Goal: Task Accomplishment & Management: Manage account settings

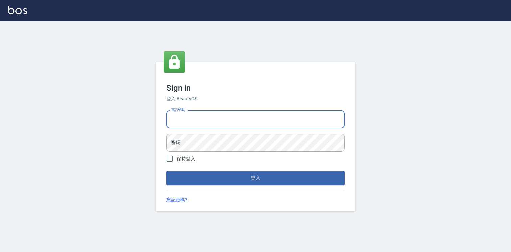
click at [191, 110] on input "電話號碼" at bounding box center [255, 119] width 178 height 18
type input "0918880730"
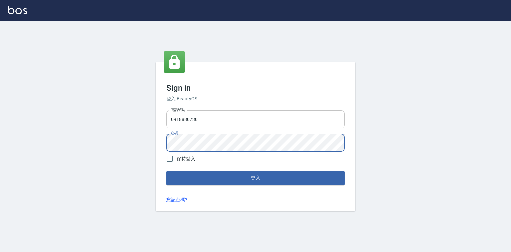
click at [166, 171] on button "登入" at bounding box center [255, 178] width 178 height 14
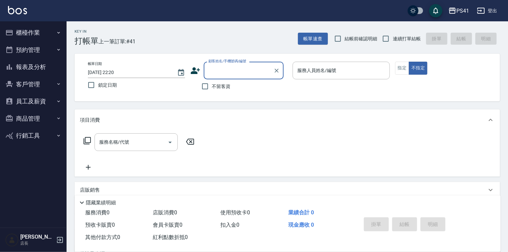
click at [30, 64] on button "報表及分析" at bounding box center [33, 66] width 61 height 17
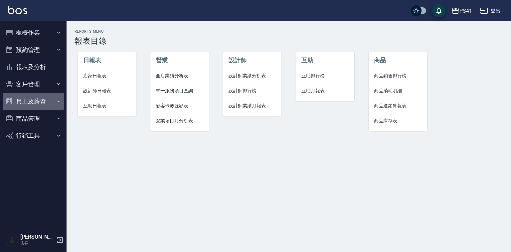
click at [40, 100] on button "員工及薪資" at bounding box center [33, 100] width 61 height 17
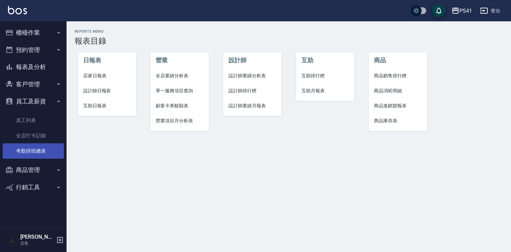
click at [39, 150] on link "考勤排班總表" at bounding box center [33, 150] width 61 height 15
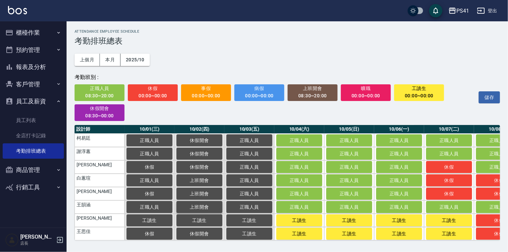
scroll to position [3, 0]
click at [410, 89] on span "工讀生" at bounding box center [419, 88] width 41 height 8
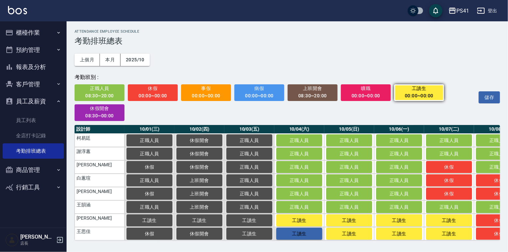
drag, startPoint x: 313, startPoint y: 231, endPoint x: 327, endPoint y: 233, distance: 14.4
click at [313, 232] on span "工讀生" at bounding box center [298, 233] width 33 height 5
click at [356, 233] on span "工讀生" at bounding box center [348, 233] width 33 height 5
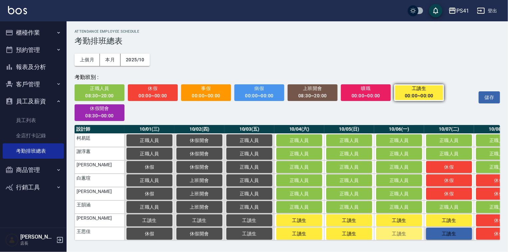
drag, startPoint x: 390, startPoint y: 230, endPoint x: 440, endPoint y: 237, distance: 51.4
click at [398, 231] on button "工讀生" at bounding box center [399, 233] width 46 height 12
click at [443, 235] on span "工讀生" at bounding box center [448, 233] width 33 height 5
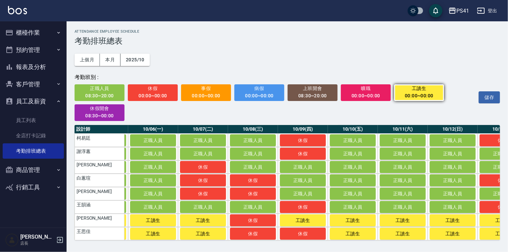
scroll to position [0, 318]
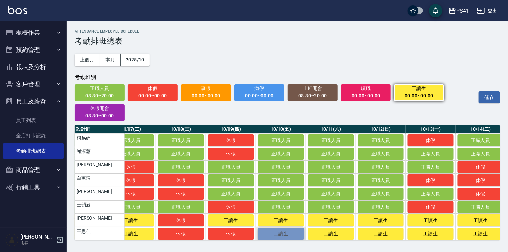
click at [275, 231] on span "工讀生" at bounding box center [280, 233] width 33 height 5
drag, startPoint x: 323, startPoint y: 230, endPoint x: 347, endPoint y: 232, distance: 24.4
click at [323, 230] on button "工讀生" at bounding box center [331, 233] width 46 height 12
click at [378, 234] on span "工讀生" at bounding box center [380, 233] width 33 height 5
drag, startPoint x: 262, startPoint y: 244, endPoint x: 301, endPoint y: 251, distance: 39.5
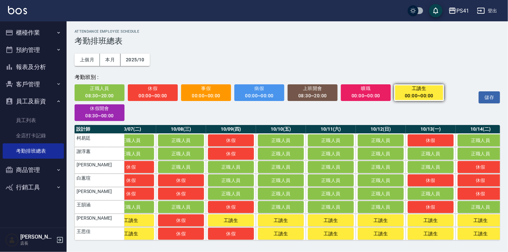
click at [301, 248] on div "ATTENDANCE EMPLOYEE SCHEDULE 考勤排班總表 上個月 本月 2025/10 考勤班別 : 正職人員 08:30~20:00 休假 0…" at bounding box center [287, 134] width 441 height 227
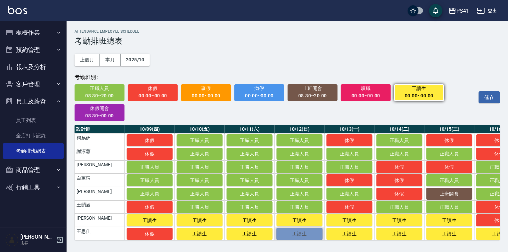
drag, startPoint x: 305, startPoint y: 236, endPoint x: 337, endPoint y: 234, distance: 32.7
click at [304, 236] on button "工讀生" at bounding box center [299, 233] width 46 height 12
click at [344, 232] on span "工讀生" at bounding box center [349, 233] width 33 height 5
click at [401, 87] on span "工讀生" at bounding box center [419, 88] width 41 height 8
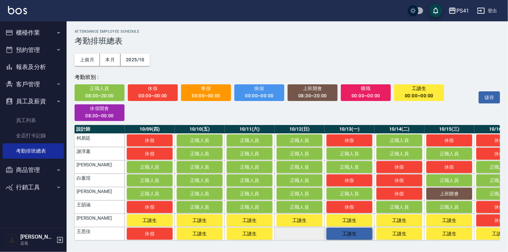
drag, startPoint x: 305, startPoint y: 235, endPoint x: 329, endPoint y: 234, distance: 24.0
click at [311, 234] on td "a dense table" at bounding box center [299, 233] width 50 height 13
click at [294, 233] on td "a dense table" at bounding box center [299, 233] width 50 height 13
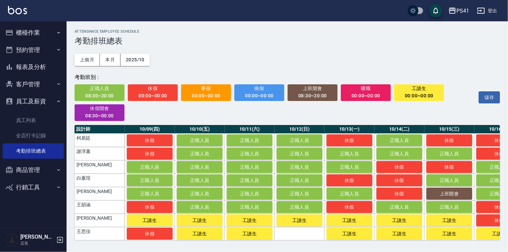
click at [414, 95] on div "00:00~00:00" at bounding box center [419, 95] width 41 height 8
click at [302, 231] on td "a dense table" at bounding box center [299, 233] width 50 height 13
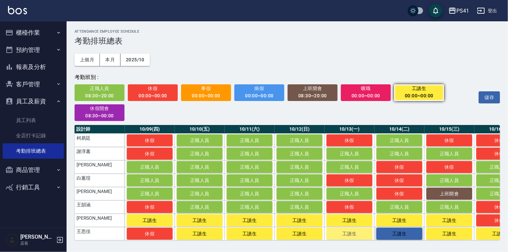
drag, startPoint x: 348, startPoint y: 230, endPoint x: 395, endPoint y: 238, distance: 48.0
click at [348, 230] on button "工讀生" at bounding box center [349, 233] width 46 height 12
click at [427, 94] on div "00:00~00:00" at bounding box center [419, 95] width 41 height 8
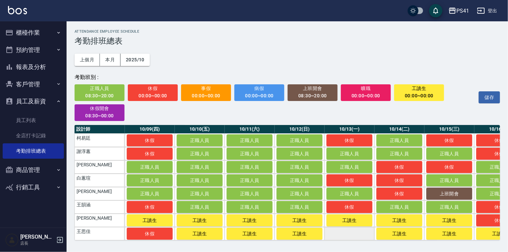
click at [350, 229] on td "a dense table" at bounding box center [349, 233] width 50 height 13
click at [351, 236] on td "a dense table" at bounding box center [349, 233] width 50 height 13
click at [419, 93] on div "00:00~00:00" at bounding box center [419, 95] width 41 height 8
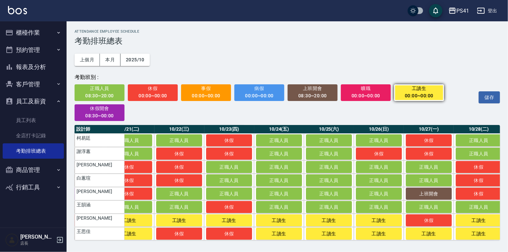
scroll to position [0, 1065]
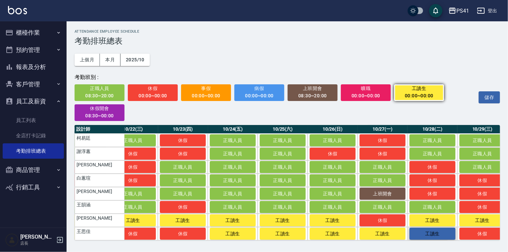
click at [433, 234] on span "工讀生" at bounding box center [432, 233] width 33 height 5
click at [387, 232] on span "工讀生" at bounding box center [382, 233] width 33 height 5
click at [337, 232] on span "工讀生" at bounding box center [332, 233] width 33 height 5
drag, startPoint x: 282, startPoint y: 230, endPoint x: 253, endPoint y: 232, distance: 29.3
click at [277, 232] on span "工讀生" at bounding box center [282, 233] width 33 height 5
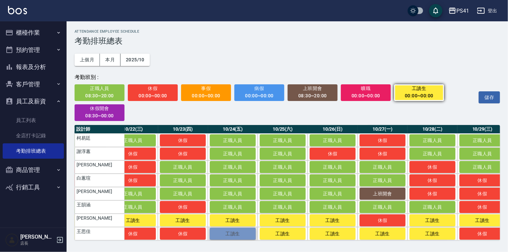
drag, startPoint x: 243, startPoint y: 232, endPoint x: 266, endPoint y: 236, distance: 24.0
click at [244, 232] on span "工讀生" at bounding box center [232, 233] width 33 height 5
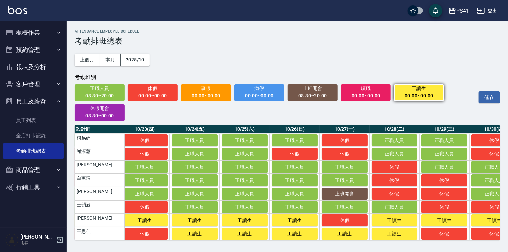
scroll to position [0, 1171]
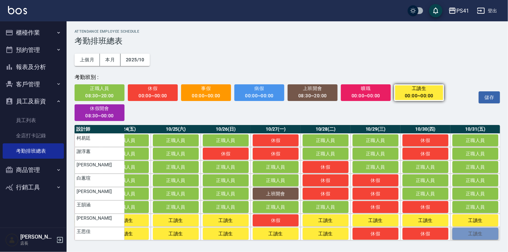
click at [462, 235] on span "工讀生" at bounding box center [474, 233] width 33 height 5
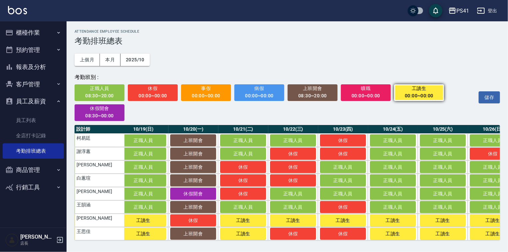
scroll to position [0, 777]
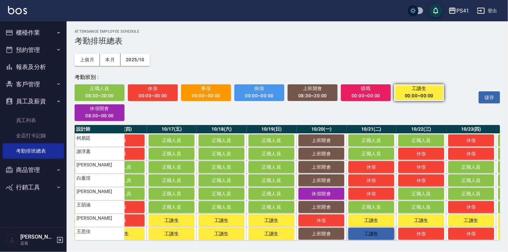
click at [366, 237] on button "工讀生" at bounding box center [371, 233] width 46 height 12
click at [273, 231] on span "工讀生" at bounding box center [271, 233] width 33 height 5
click at [233, 233] on span "工讀生" at bounding box center [221, 233] width 33 height 5
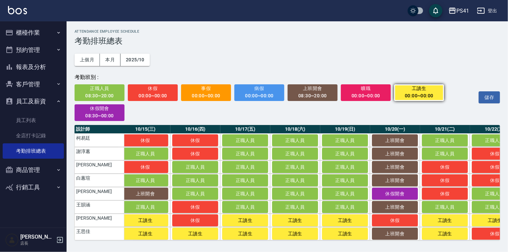
scroll to position [0, 682]
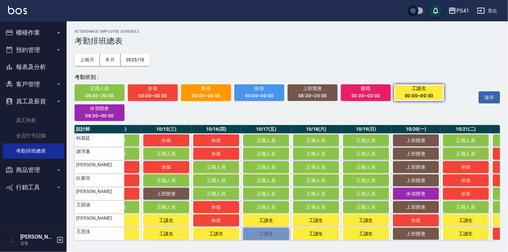
click at [284, 229] on button "工讀生" at bounding box center [266, 233] width 46 height 12
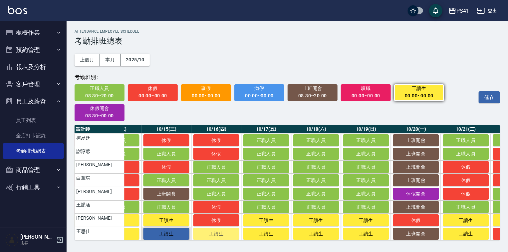
drag, startPoint x: 217, startPoint y: 229, endPoint x: 181, endPoint y: 229, distance: 35.6
click at [217, 229] on button "工讀生" at bounding box center [216, 233] width 46 height 12
click at [176, 229] on button "工讀生" at bounding box center [166, 233] width 46 height 12
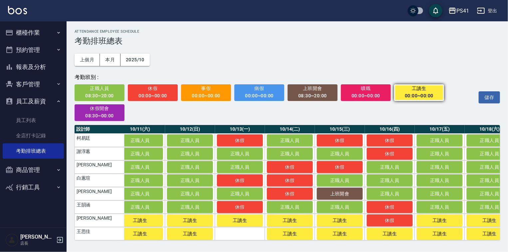
scroll to position [0, 501]
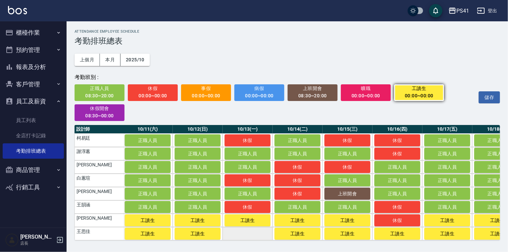
click at [253, 235] on td "a dense table" at bounding box center [248, 233] width 50 height 13
click at [484, 97] on button "儲存" at bounding box center [488, 97] width 21 height 12
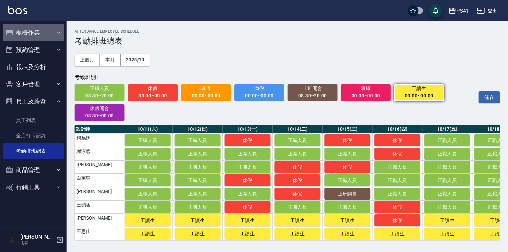
click at [29, 32] on button "櫃檯作業" at bounding box center [33, 32] width 61 height 17
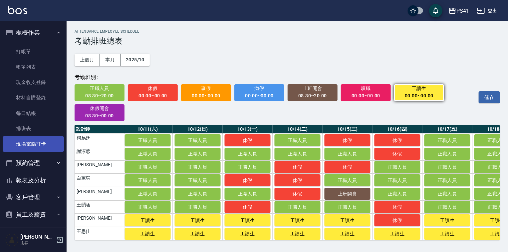
click at [35, 141] on link "現場電腦打卡" at bounding box center [33, 143] width 61 height 15
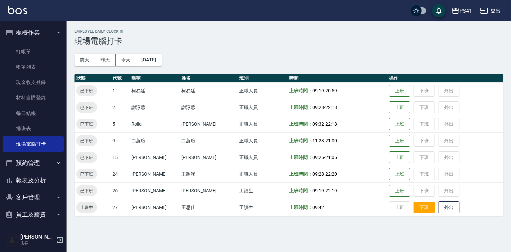
click at [417, 209] on button "下班" at bounding box center [424, 207] width 21 height 12
click at [494, 11] on button "登出" at bounding box center [490, 11] width 26 height 12
